Goal: Task Accomplishment & Management: Manage account settings

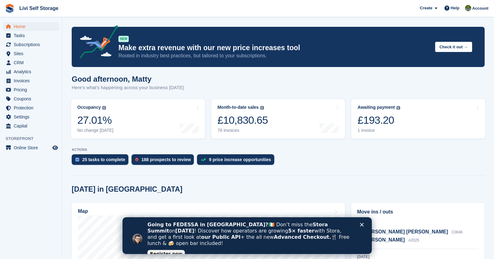
click at [362, 225] on polygon "Close" at bounding box center [361, 225] width 4 height 4
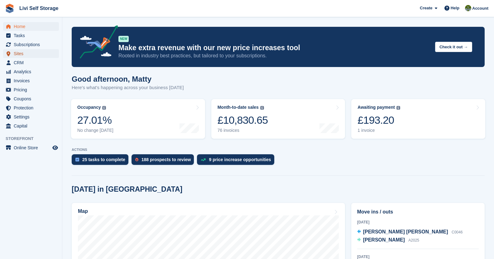
click at [24, 53] on span "Sites" at bounding box center [32, 53] width 37 height 9
click at [28, 45] on span "Subscriptions" at bounding box center [32, 44] width 37 height 9
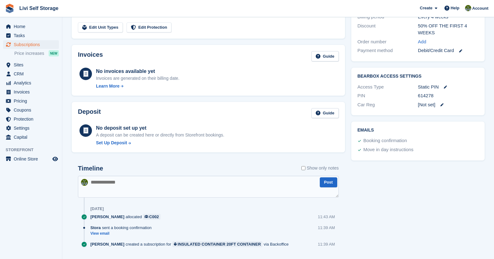
scroll to position [198, 0]
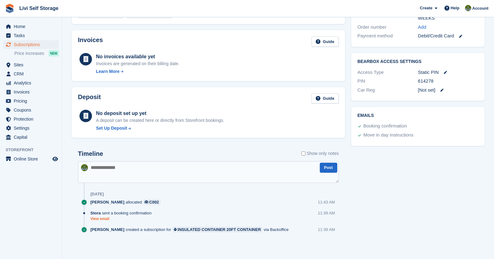
click at [103, 219] on link "View email" at bounding box center [122, 218] width 64 height 5
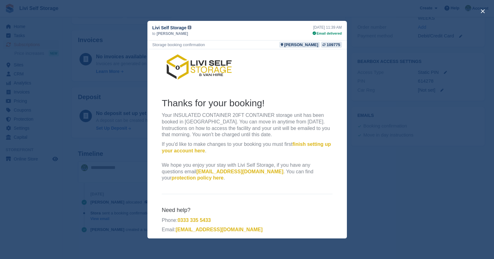
scroll to position [0, 0]
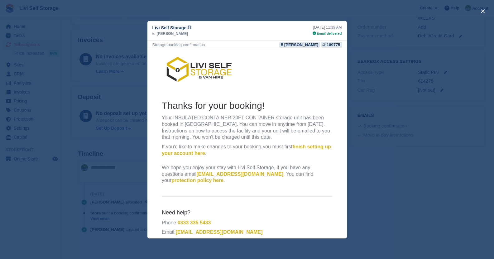
click at [369, 46] on div "close" at bounding box center [247, 129] width 494 height 259
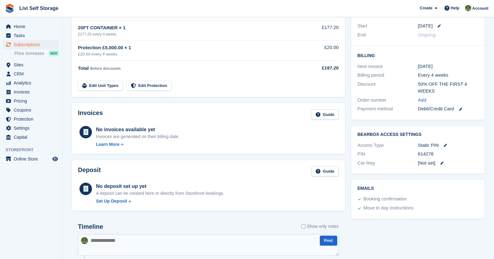
scroll to position [198, 0]
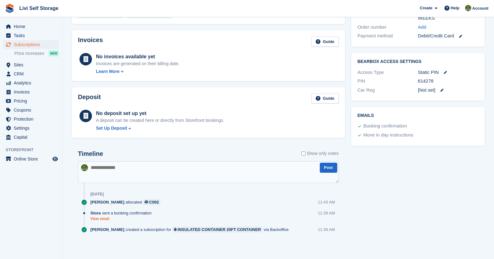
click at [104, 219] on link "View email" at bounding box center [122, 218] width 64 height 5
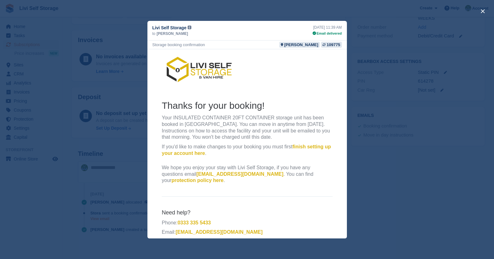
scroll to position [0, 0]
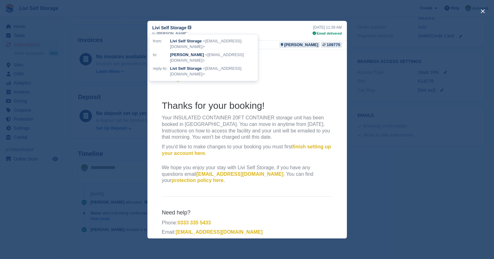
click at [213, 122] on p "Your INSULATED CONTAINER 20FT CONTAINER storage unit has been booked in Livings…" at bounding box center [246, 127] width 171 height 26
click at [225, 134] on p "Your INSULATED CONTAINER 20FT CONTAINER storage unit has been booked in Livings…" at bounding box center [246, 127] width 171 height 26
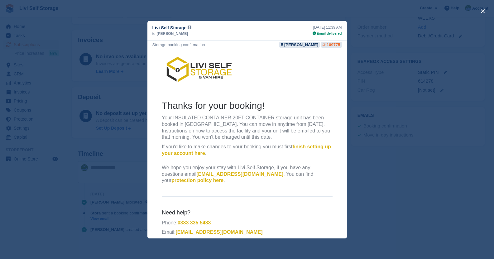
click at [331, 44] on div "109775" at bounding box center [332, 45] width 13 height 6
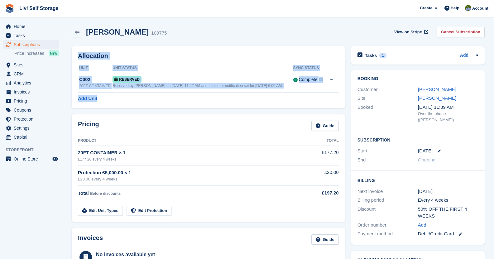
drag, startPoint x: 315, startPoint y: 56, endPoint x: 338, endPoint y: 101, distance: 49.9
click at [338, 101] on div "[PERSON_NAME] 109775 View on Stripe Cancel Subscription Allocation Unit Unit St…" at bounding box center [278, 238] width 413 height 428
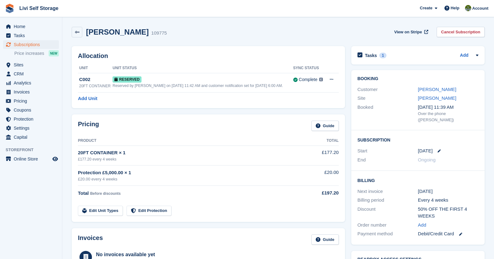
click at [313, 32] on div "[PERSON_NAME] 109775 View on Stripe Cancel Subscription" at bounding box center [278, 32] width 413 height 11
click at [331, 78] on icon at bounding box center [331, 79] width 3 height 4
click at [197, 114] on div "Pricing Guide Product Total 20FT CONTAINER × 1 £177.20 every 4 weeks £177.20 Pr…" at bounding box center [208, 167] width 273 height 107
click at [29, 52] on span "Price increases" at bounding box center [29, 53] width 30 height 6
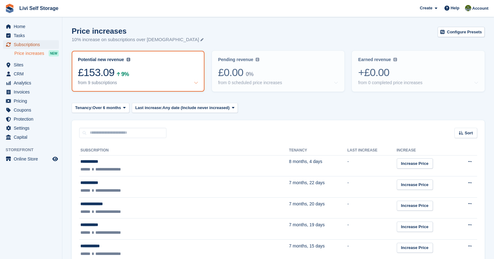
click at [24, 45] on span "Subscriptions" at bounding box center [32, 44] width 37 height 9
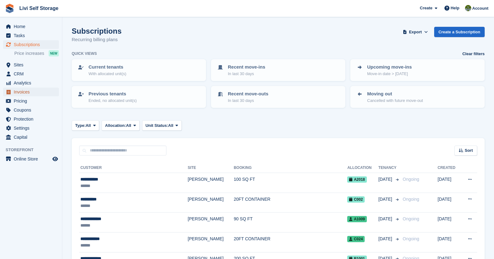
click at [22, 93] on span "Invoices" at bounding box center [32, 92] width 37 height 9
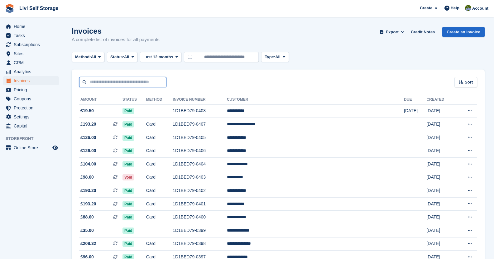
click at [131, 79] on input "text" at bounding box center [122, 82] width 87 height 10
type input "****"
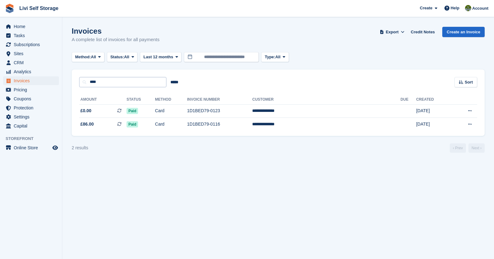
drag, startPoint x: 187, startPoint y: 83, endPoint x: 164, endPoint y: 82, distance: 23.1
click at [186, 82] on div "**** ***** Sort Sort by Date created Created (oldest first) Created (newest fir…" at bounding box center [278, 78] width 413 height 18
click at [171, 81] on input "*****" at bounding box center [174, 82] width 16 height 10
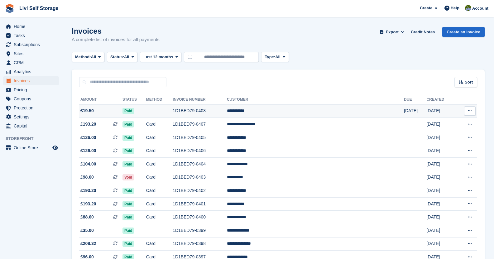
click at [467, 110] on button at bounding box center [470, 110] width 12 height 9
click at [122, 109] on span "£19.50" at bounding box center [100, 110] width 43 height 7
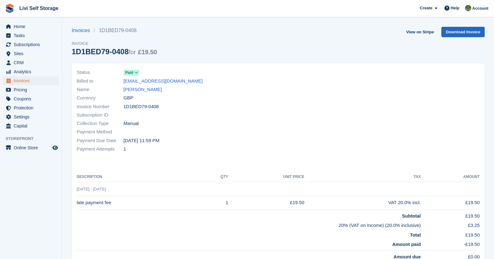
click at [137, 73] on icon at bounding box center [136, 73] width 3 height 4
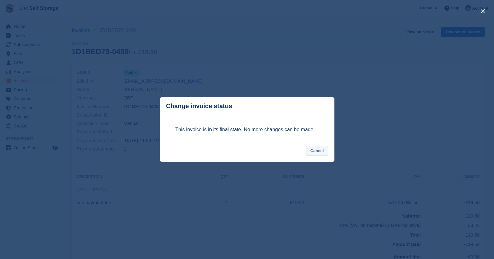
click at [321, 150] on button "Cancel" at bounding box center [317, 151] width 22 height 10
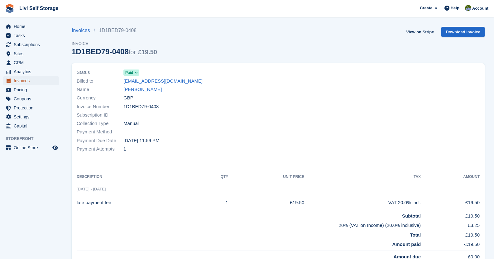
click at [19, 78] on span "Invoices" at bounding box center [32, 80] width 37 height 9
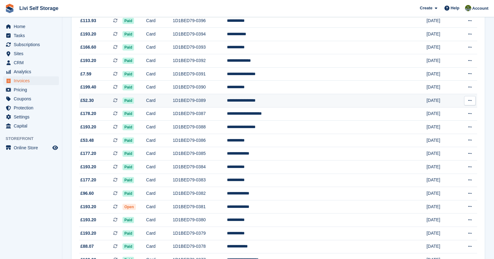
scroll to position [280, 0]
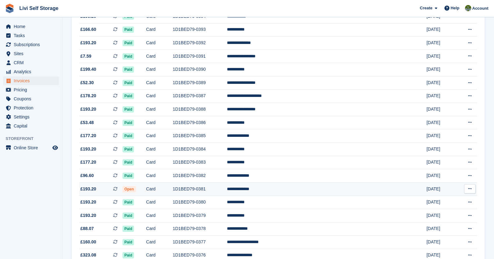
click at [173, 185] on td "Card" at bounding box center [159, 188] width 26 height 13
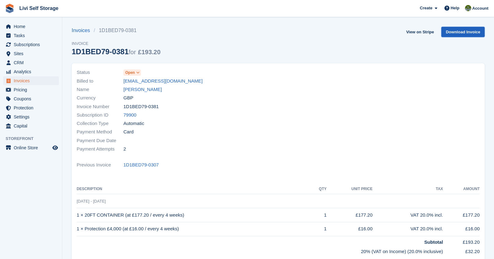
click at [452, 32] on link "Download Invoice" at bounding box center [462, 32] width 43 height 10
click at [368, 112] on div at bounding box center [380, 110] width 205 height 92
drag, startPoint x: 172, startPoint y: 167, endPoint x: 92, endPoint y: 50, distance: 142.4
click at [92, 50] on section "Invoices 1D1BED79-0381 Invoice 1D1BED79-0381 for £193.20 View on Stripe Downloa…" at bounding box center [277, 182] width 431 height 365
click at [92, 50] on div "1D1BED79-0381 for £193.20" at bounding box center [116, 51] width 89 height 8
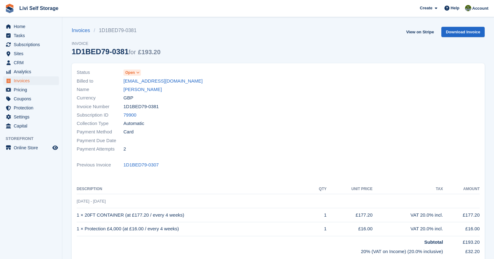
click at [163, 48] on div "Invoices 1D1BED79-0381 Invoice 1D1BED79-0381 for £193.20 View on Stripe Downloa…" at bounding box center [278, 45] width 413 height 36
drag, startPoint x: 208, startPoint y: 134, endPoint x: 149, endPoint y: 97, distance: 68.9
click at [149, 97] on div "Status Open Billed to stuartandrewsservices@gmail.com Name Stuart Andrews Curre…" at bounding box center [175, 110] width 205 height 92
click at [248, 132] on div "Payment Method Card" at bounding box center [176, 132] width 198 height 8
click at [236, 133] on div "Payment Method Card" at bounding box center [176, 132] width 198 height 8
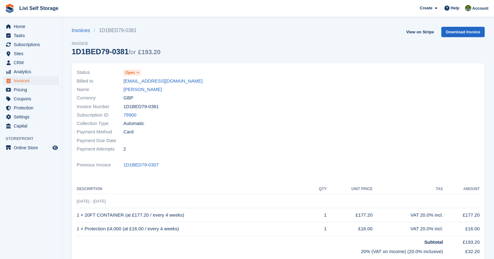
click at [147, 53] on span "£193.20" at bounding box center [149, 52] width 22 height 7
click at [170, 53] on div "Invoices 1D1BED79-0381 Invoice 1D1BED79-0381 for £193.20 View on Stripe Downloa…" at bounding box center [278, 45] width 413 height 36
click at [436, 190] on th "Tax" at bounding box center [407, 189] width 70 height 10
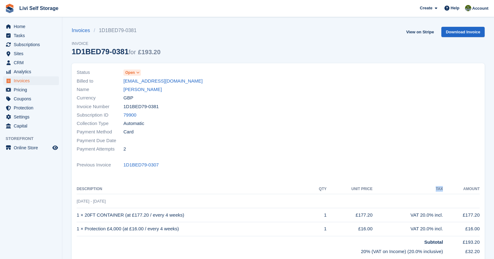
click at [436, 190] on th "Tax" at bounding box center [407, 189] width 70 height 10
click at [358, 152] on div at bounding box center [380, 110] width 205 height 92
click at [147, 109] on span "1D1BED79-0381" at bounding box center [140, 106] width 35 height 7
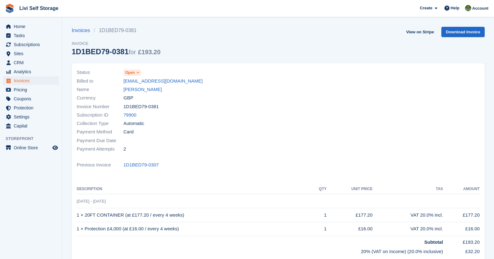
click at [136, 126] on span "Automatic" at bounding box center [133, 123] width 21 height 7
click at [198, 128] on div "Payment Method Card" at bounding box center [176, 132] width 198 height 8
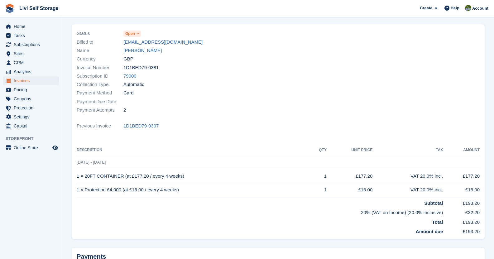
scroll to position [62, 0]
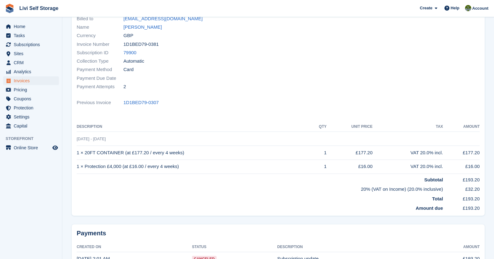
click at [395, 193] on td "Total" at bounding box center [260, 198] width 366 height 10
click at [397, 190] on td "20% (VAT on Income) (20.0% inclusive)" at bounding box center [260, 188] width 366 height 10
click at [425, 189] on td "20% (VAT on Income) (20.0% inclusive)" at bounding box center [260, 188] width 366 height 10
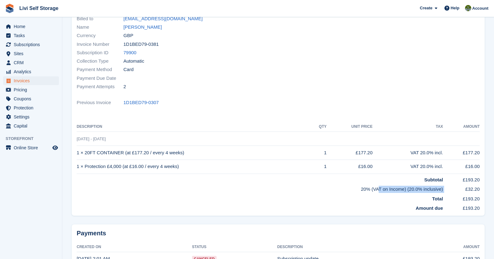
click at [425, 189] on td "20% (VAT on Income) (20.0% inclusive)" at bounding box center [260, 188] width 366 height 10
click at [437, 200] on strong "Total" at bounding box center [437, 198] width 11 height 5
click at [437, 209] on strong "Amount due" at bounding box center [428, 207] width 27 height 5
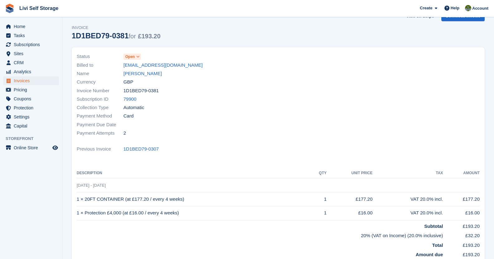
scroll to position [0, 0]
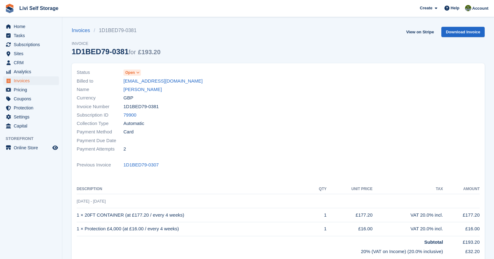
click at [149, 49] on span "£193.20" at bounding box center [149, 52] width 22 height 7
click at [168, 54] on div "Invoices 1D1BED79-0381 Invoice 1D1BED79-0381 for £193.20 View on Stripe Downloa…" at bounding box center [278, 45] width 413 height 36
click at [127, 133] on span "Card" at bounding box center [128, 131] width 10 height 7
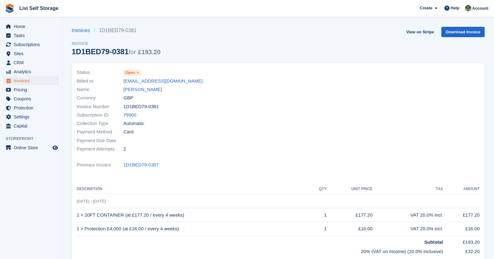
click at [127, 132] on span "Card" at bounding box center [128, 131] width 10 height 7
click at [134, 142] on div "Payment Due Date" at bounding box center [176, 140] width 198 height 8
drag, startPoint x: 127, startPoint y: 151, endPoint x: 75, endPoint y: 72, distance: 94.4
click at [75, 72] on div "Status Open Billed to stuartandrewsservices@gmail.com Name Stuart Andrews Curre…" at bounding box center [175, 110] width 205 height 92
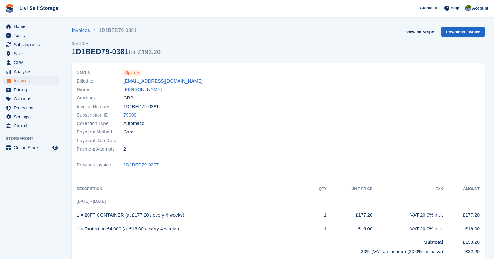
click at [75, 72] on div "Status Open Billed to stuartandrewsservices@gmail.com Name Stuart Andrews Curre…" at bounding box center [175, 110] width 205 height 92
drag, startPoint x: 82, startPoint y: 74, endPoint x: 223, endPoint y: 172, distance: 171.2
click at [223, 172] on div "Status Open Billed to stuartandrewsservices@gmail.com Name Stuart Andrews Curre…" at bounding box center [278, 170] width 413 height 215
click at [138, 73] on icon at bounding box center [137, 73] width 3 height 4
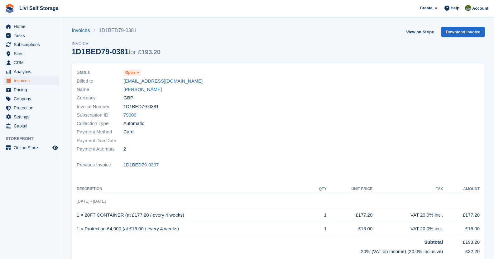
click at [158, 73] on body "Livi Self Storage Create Subscription Invoice Contact Deal Discount Page Help C…" at bounding box center [247, 182] width 494 height 365
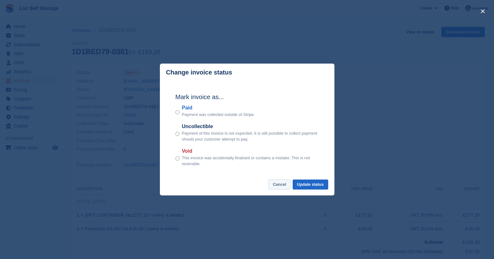
click at [284, 186] on button "Cancel" at bounding box center [279, 184] width 22 height 10
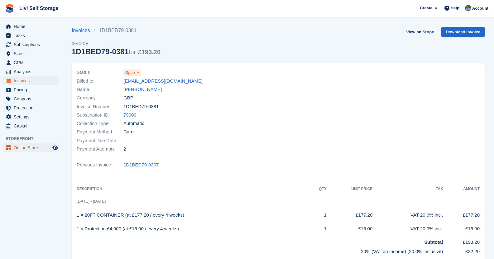
click at [24, 149] on span "Online Store" at bounding box center [32, 147] width 37 height 9
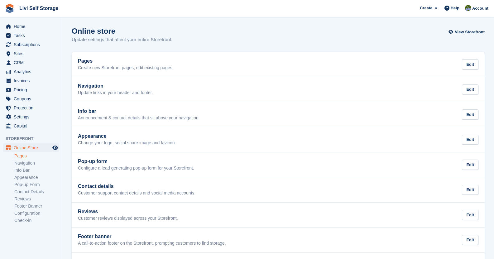
click at [25, 156] on link "Pages" at bounding box center [36, 156] width 45 height 6
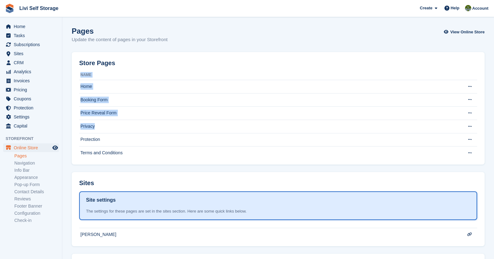
drag, startPoint x: 476, startPoint y: 51, endPoint x: 478, endPoint y: 130, distance: 78.8
click at [476, 129] on section "Pages Update the content of pages in your Storefront View Online Store Store Pa…" at bounding box center [277, 153] width 431 height 307
click at [481, 140] on div "Store Pages Name Home Edit page View on Storefront Delete page This page cannot…" at bounding box center [278, 108] width 413 height 112
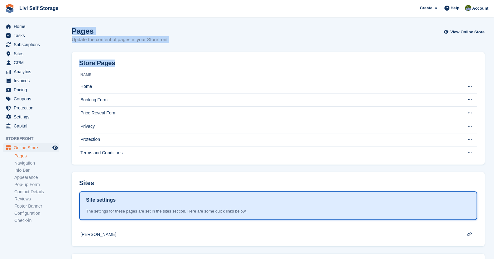
drag, startPoint x: 481, startPoint y: 160, endPoint x: 72, endPoint y: 32, distance: 429.2
click at [72, 32] on section "Pages Update the content of pages in your Storefront View Online Store Store Pa…" at bounding box center [277, 153] width 431 height 307
click at [72, 32] on h1 "Pages" at bounding box center [120, 31] width 96 height 8
drag, startPoint x: 72, startPoint y: 29, endPoint x: 196, endPoint y: 51, distance: 125.9
click at [196, 51] on section "Pages Update the content of pages in your Storefront View Online Store Store Pa…" at bounding box center [277, 153] width 431 height 307
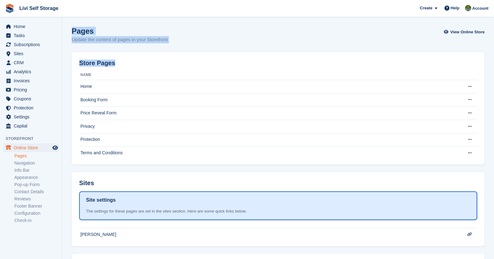
click at [196, 51] on section "Pages Update the content of pages in your Storefront View Online Store Store Pa…" at bounding box center [277, 153] width 431 height 307
click at [108, 60] on h2 "Store Pages" at bounding box center [97, 62] width 36 height 7
click at [153, 42] on p "Update the content of pages in your Storefront" at bounding box center [120, 39] width 96 height 7
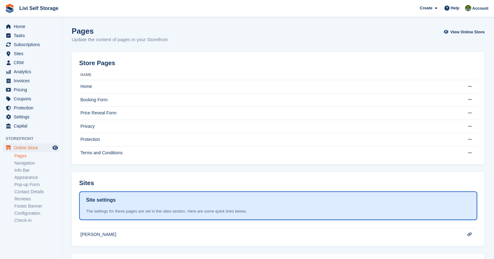
click at [153, 42] on p "Update the content of pages in your Storefront" at bounding box center [120, 39] width 96 height 7
click at [446, 61] on div "Store Pages" at bounding box center [278, 64] width 398 height 11
drag, startPoint x: 464, startPoint y: 73, endPoint x: 491, endPoint y: 156, distance: 87.6
click at [491, 156] on section "Pages Update the content of pages in your Storefront View Online Store Store Pa…" at bounding box center [277, 153] width 431 height 307
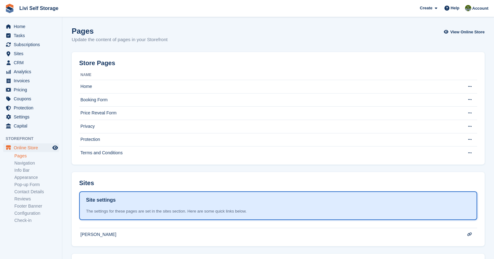
click at [488, 169] on section "Pages Update the content of pages in your Storefront View Online Store Store Pa…" at bounding box center [277, 153] width 431 height 307
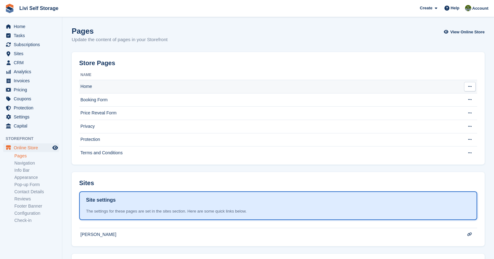
click at [471, 89] on button at bounding box center [470, 86] width 12 height 9
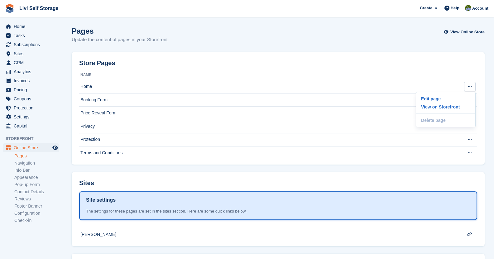
click at [323, 55] on div "Store Pages Name Home Edit page View on Storefront Delete page This page cannot…" at bounding box center [278, 108] width 413 height 112
click at [431, 36] on div "Pages Update the content of pages in your Storefront View Online Store" at bounding box center [278, 39] width 413 height 24
click at [121, 43] on div "Pages Update the content of pages in your Storefront View Online Store" at bounding box center [278, 39] width 413 height 24
drag, startPoint x: 121, startPoint y: 43, endPoint x: 140, endPoint y: 53, distance: 20.6
click at [121, 43] on div "Pages Update the content of pages in your Storefront View Online Store" at bounding box center [278, 39] width 413 height 24
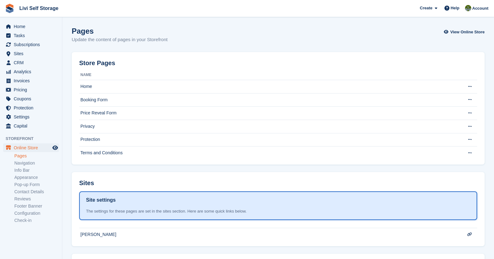
click at [156, 38] on p "Update the content of pages in your Storefront" at bounding box center [120, 39] width 96 height 7
click at [187, 44] on div "Pages Update the content of pages in your Storefront View Online Store" at bounding box center [278, 39] width 413 height 24
click at [162, 40] on p "Update the content of pages in your Storefront" at bounding box center [120, 39] width 96 height 7
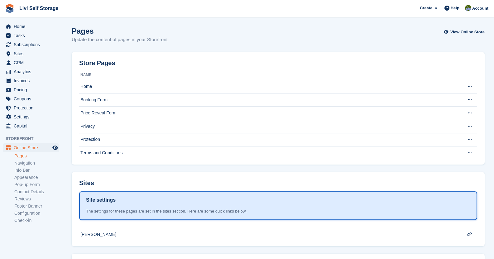
click at [99, 65] on h2 "Store Pages" at bounding box center [97, 62] width 36 height 7
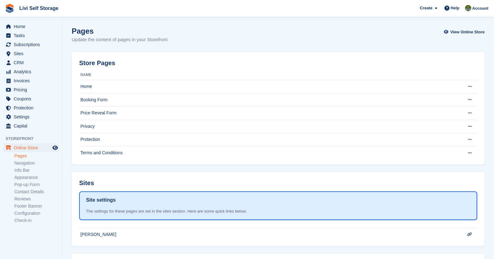
click at [128, 37] on p "Update the content of pages in your Storefront" at bounding box center [120, 39] width 96 height 7
click at [104, 202] on h1 "Site settings" at bounding box center [101, 199] width 30 height 7
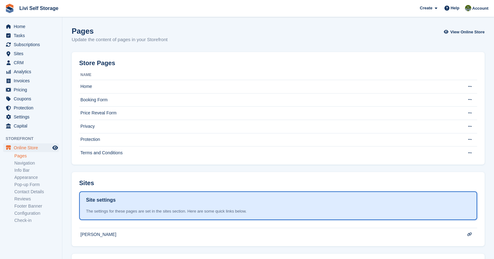
click at [104, 202] on h1 "Site settings" at bounding box center [101, 199] width 30 height 7
click at [230, 213] on div "The settings for these pages are set in the sites section. Here are some quick …" at bounding box center [278, 211] width 384 height 6
click at [246, 23] on section "Pages Update the content of pages in your Storefront View Online Store Store Pa…" at bounding box center [277, 153] width 431 height 307
